Goal: Book appointment/travel/reservation

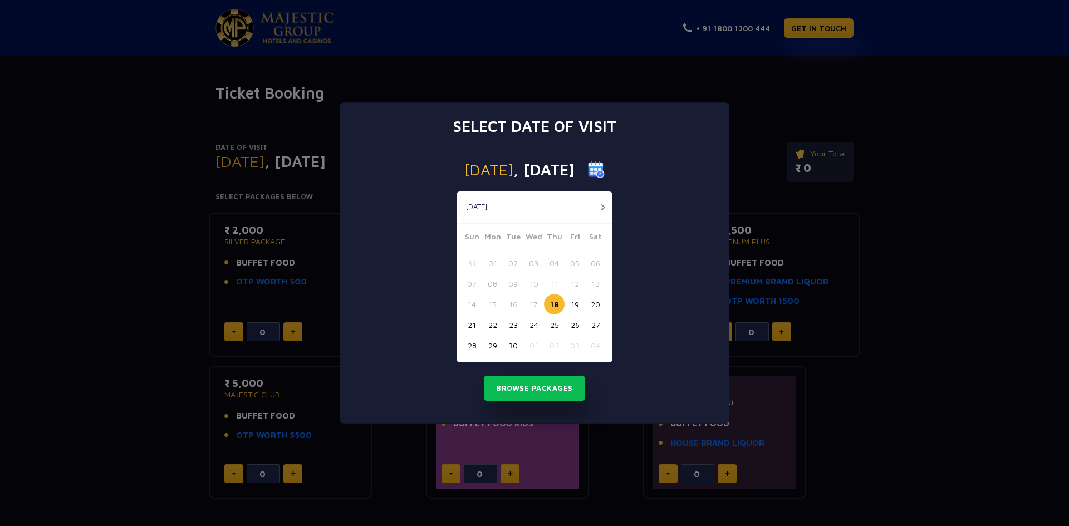
click at [575, 329] on button "26" at bounding box center [575, 325] width 21 height 21
click at [526, 386] on button "Browse Packages" at bounding box center [534, 389] width 100 height 26
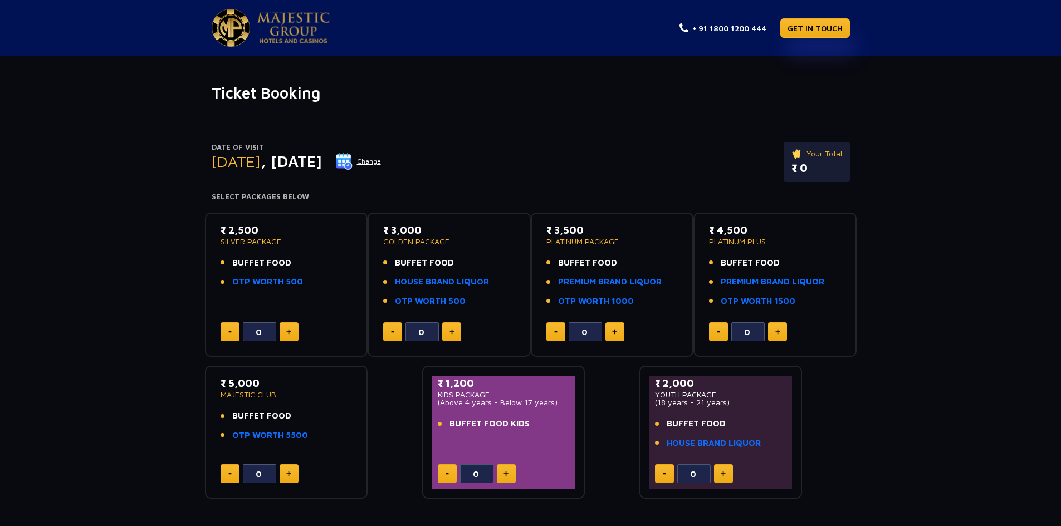
click at [280, 31] on img at bounding box center [293, 27] width 72 height 31
